Goal: Information Seeking & Learning: Learn about a topic

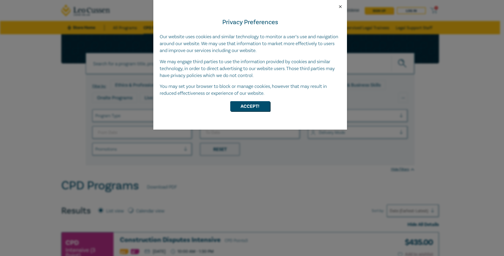
click at [340, 7] on button "Close" at bounding box center [340, 6] width 5 height 5
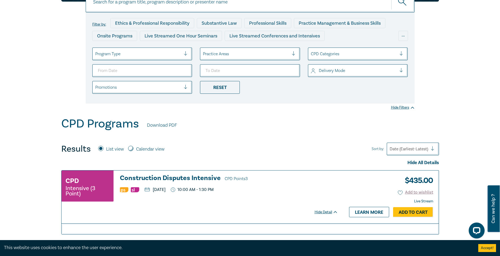
click at [241, 54] on div at bounding box center [246, 53] width 86 height 7
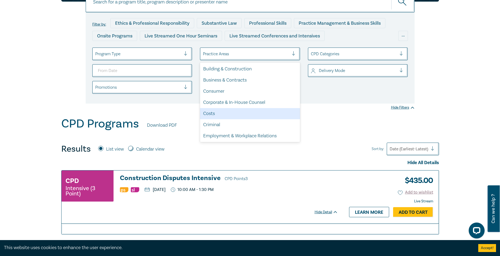
click at [238, 113] on div "Costs" at bounding box center [250, 113] width 100 height 11
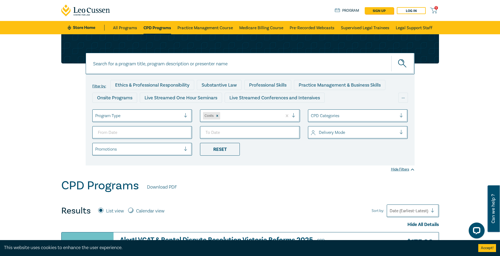
click at [180, 119] on div "Program Type" at bounding box center [139, 115] width 92 height 9
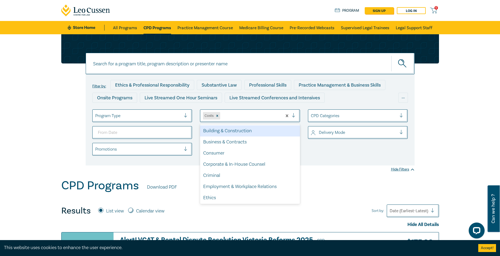
click at [242, 116] on div at bounding box center [250, 115] width 58 height 7
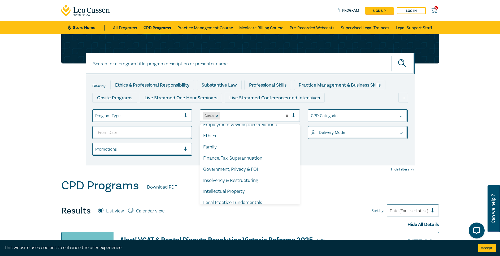
scroll to position [124, 0]
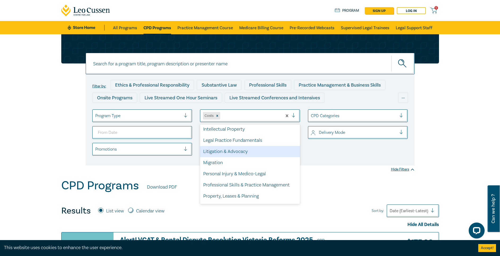
click at [264, 155] on div "Litigation & Advocacy" at bounding box center [250, 151] width 100 height 11
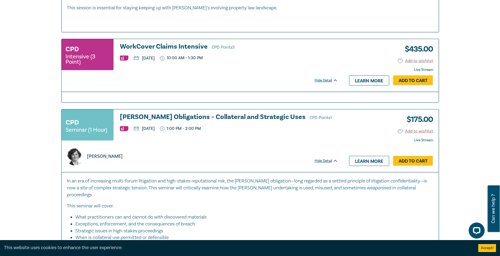
scroll to position [434, 0]
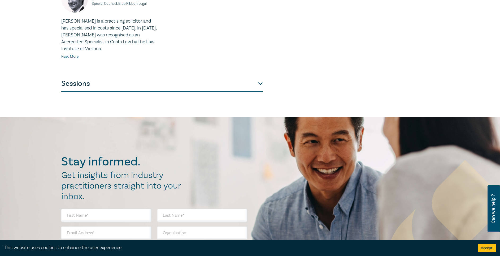
scroll to position [248, 0]
